Goal: Information Seeking & Learning: Learn about a topic

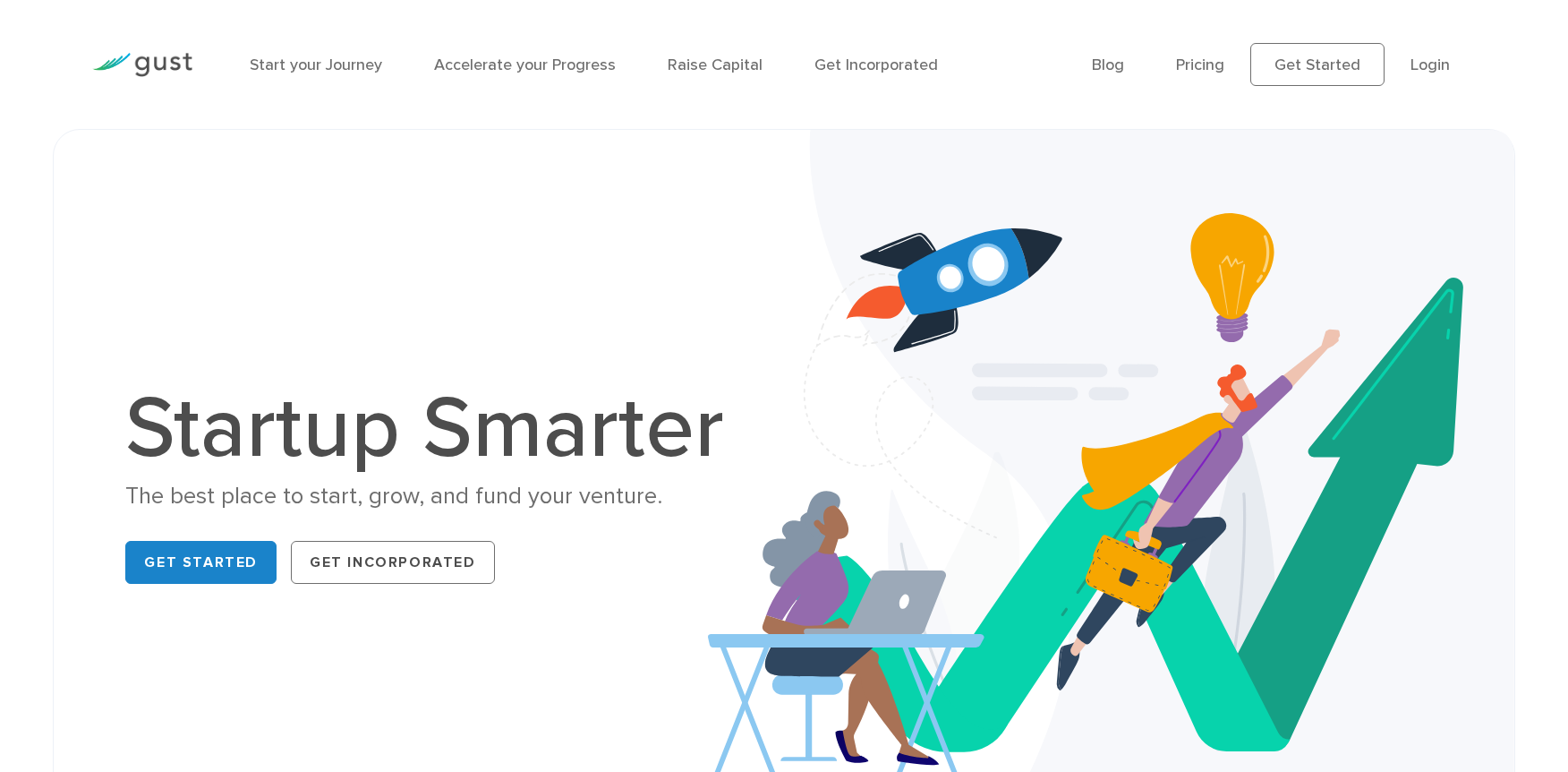
click at [1178, 59] on ul "Blog FAQ Pricing Get Started Login Login" at bounding box center [1283, 64] width 384 height 43
click at [1200, 65] on link "Pricing" at bounding box center [1199, 65] width 48 height 19
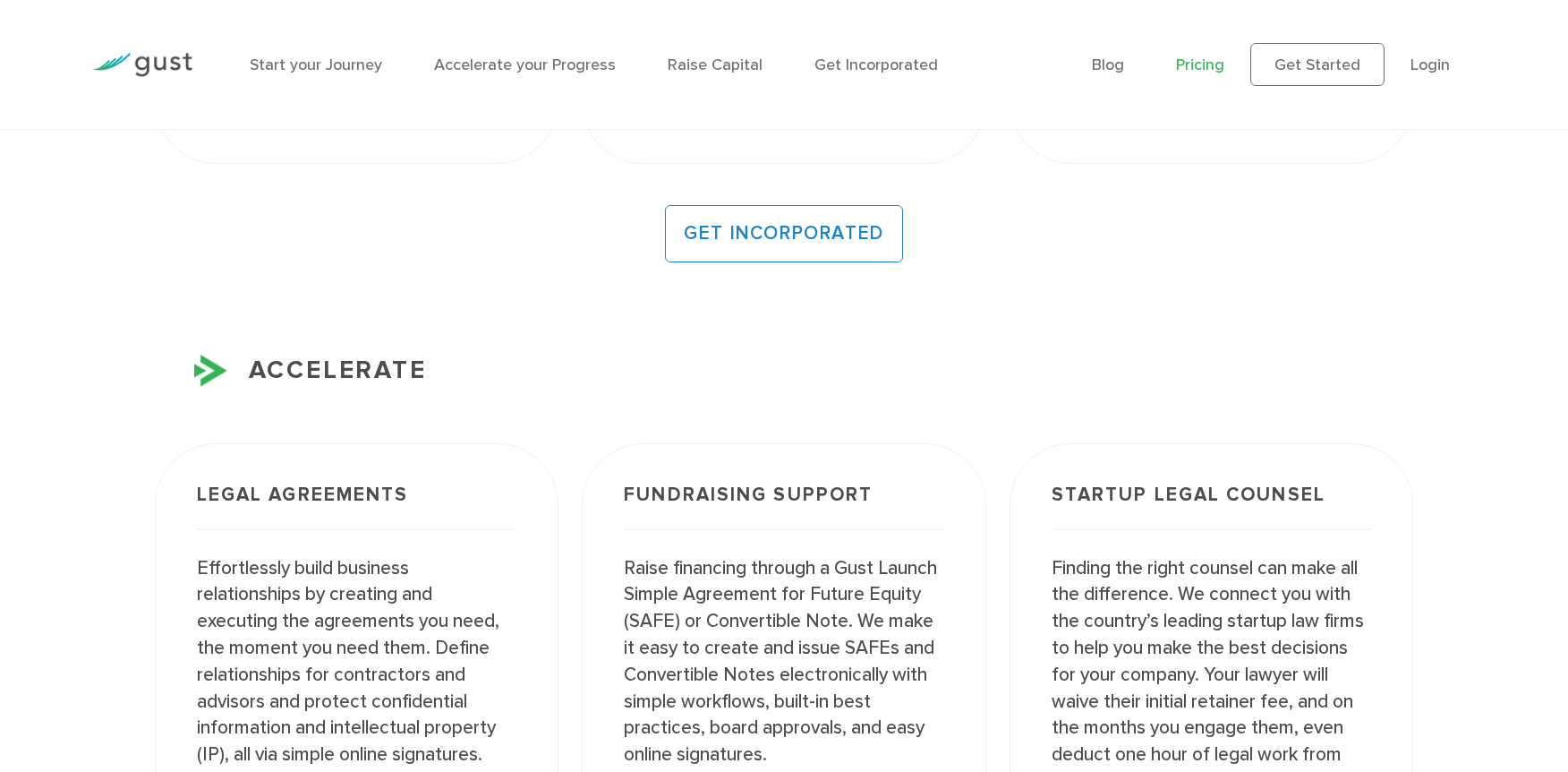
scroll to position [2029, 0]
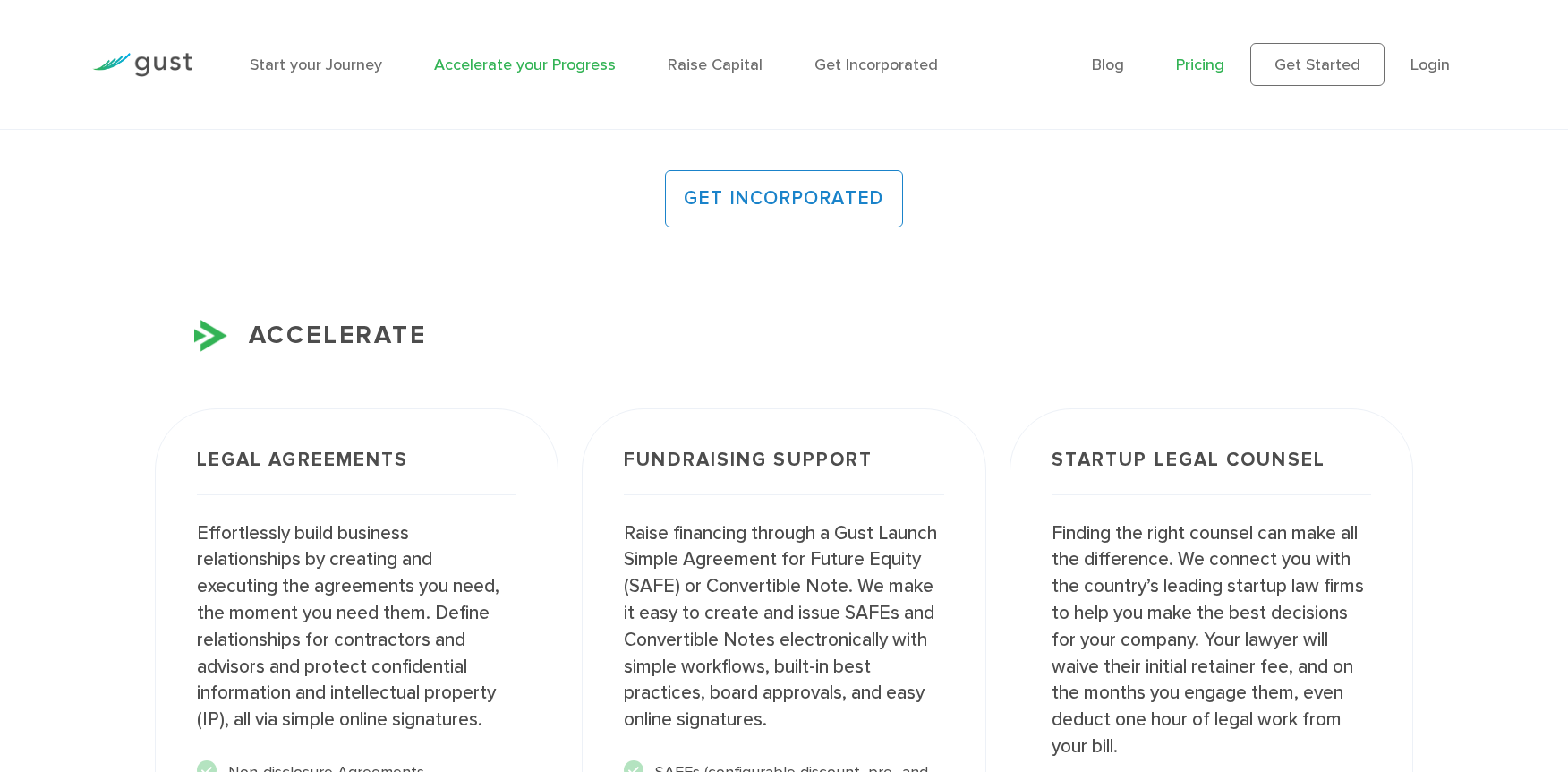
click at [514, 70] on link "Accelerate your Progress" at bounding box center [524, 65] width 182 height 19
